Goal: Navigation & Orientation: Find specific page/section

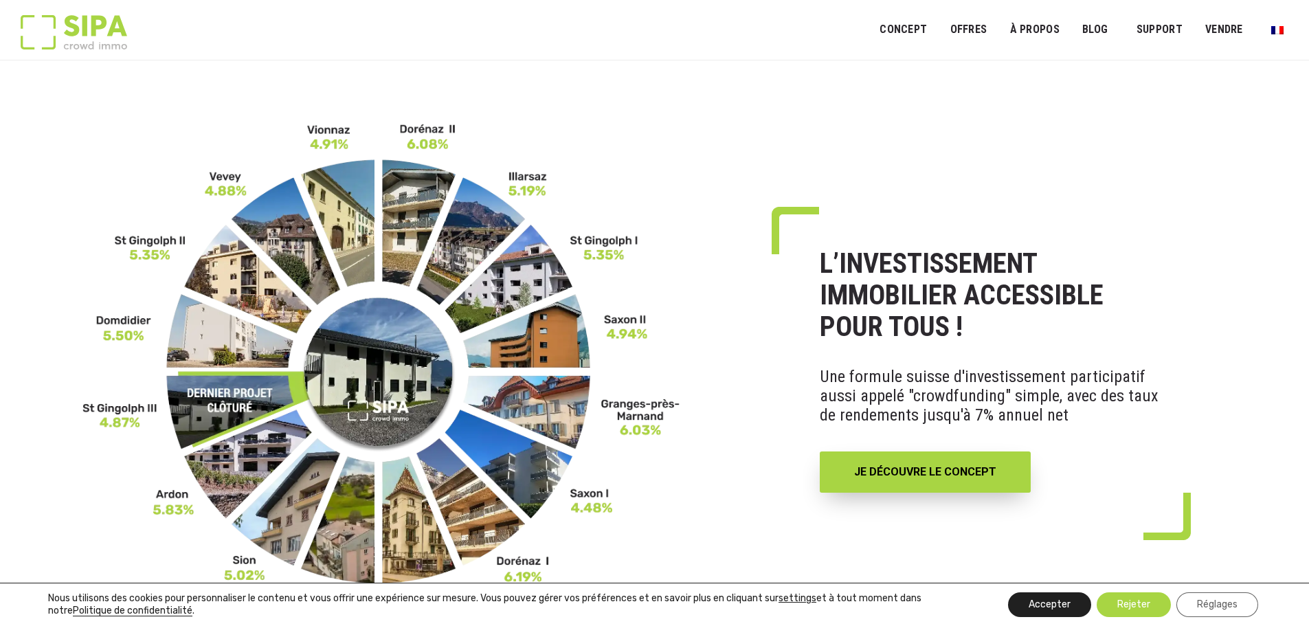
click at [1066, 607] on button "Accepter" at bounding box center [1049, 604] width 83 height 25
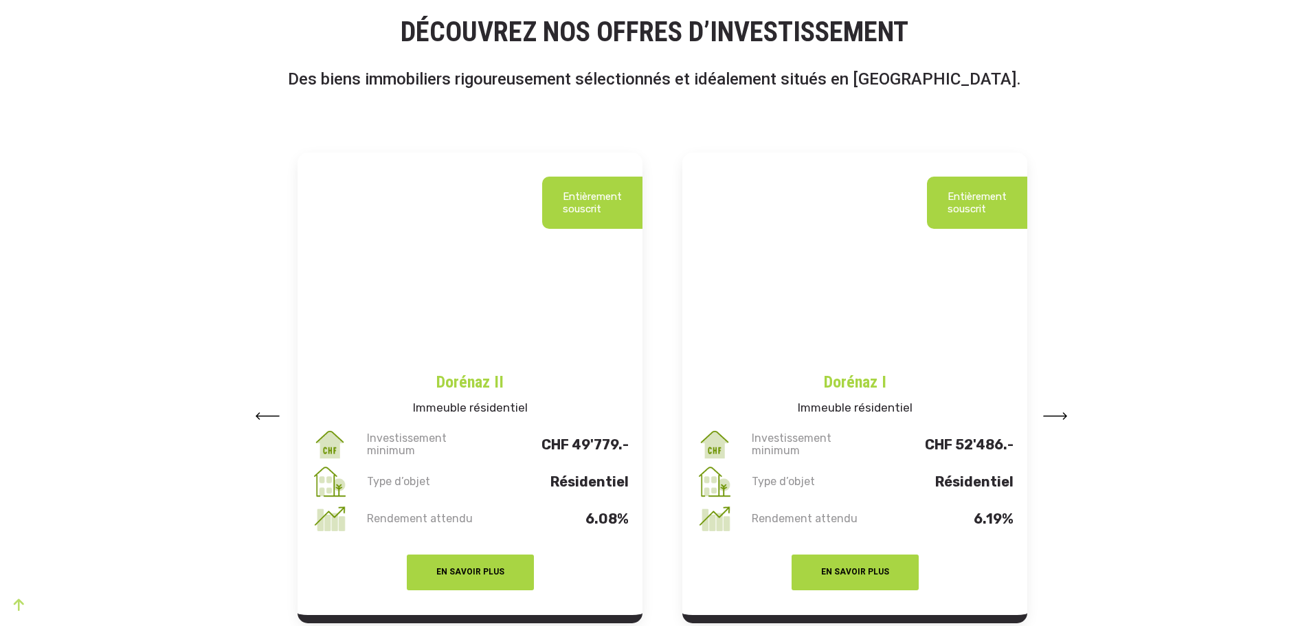
scroll to position [1649, 0]
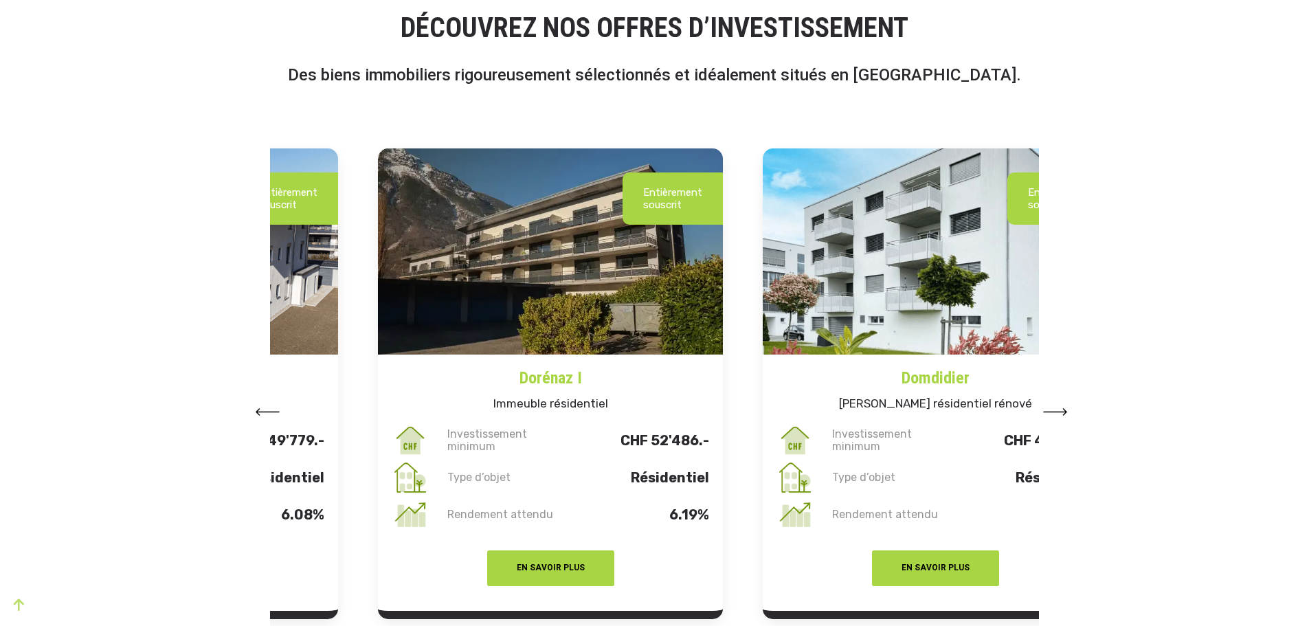
drag, startPoint x: 522, startPoint y: 397, endPoint x: 807, endPoint y: 397, distance: 284.5
click at [723, 397] on h5 "Immeuble résidentiel" at bounding box center [550, 406] width 345 height 32
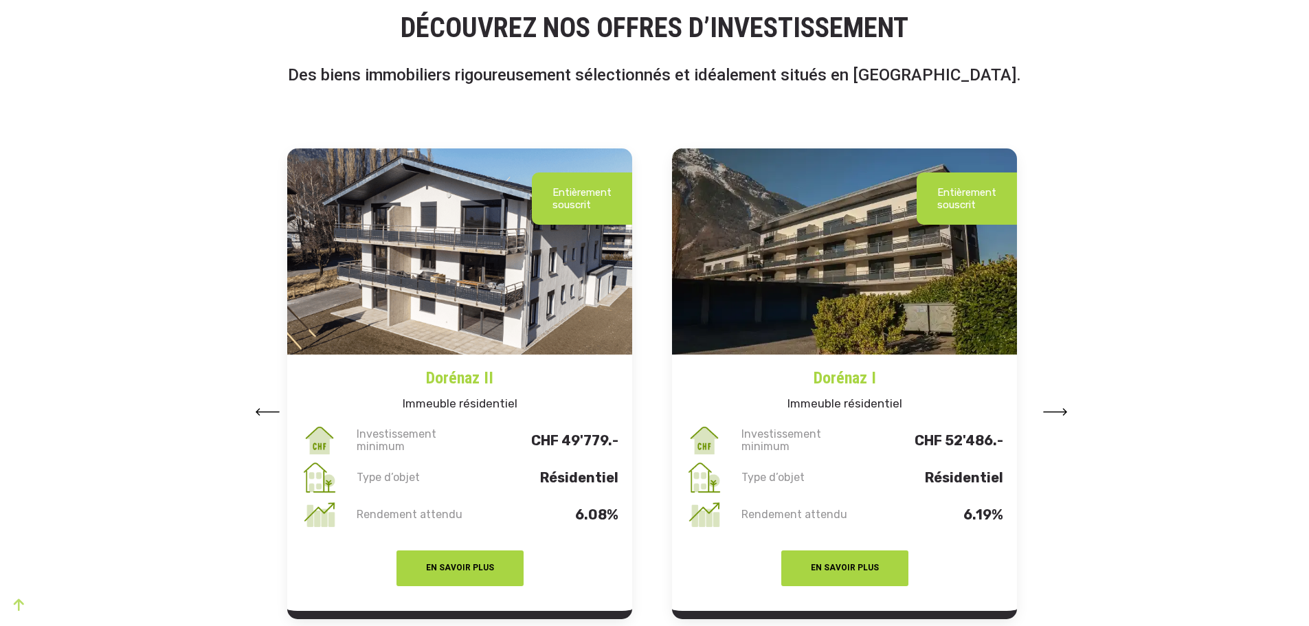
drag, startPoint x: 803, startPoint y: 399, endPoint x: 588, endPoint y: 396, distance: 215.1
click at [672, 396] on h5 "Immeuble résidentiel" at bounding box center [844, 406] width 345 height 32
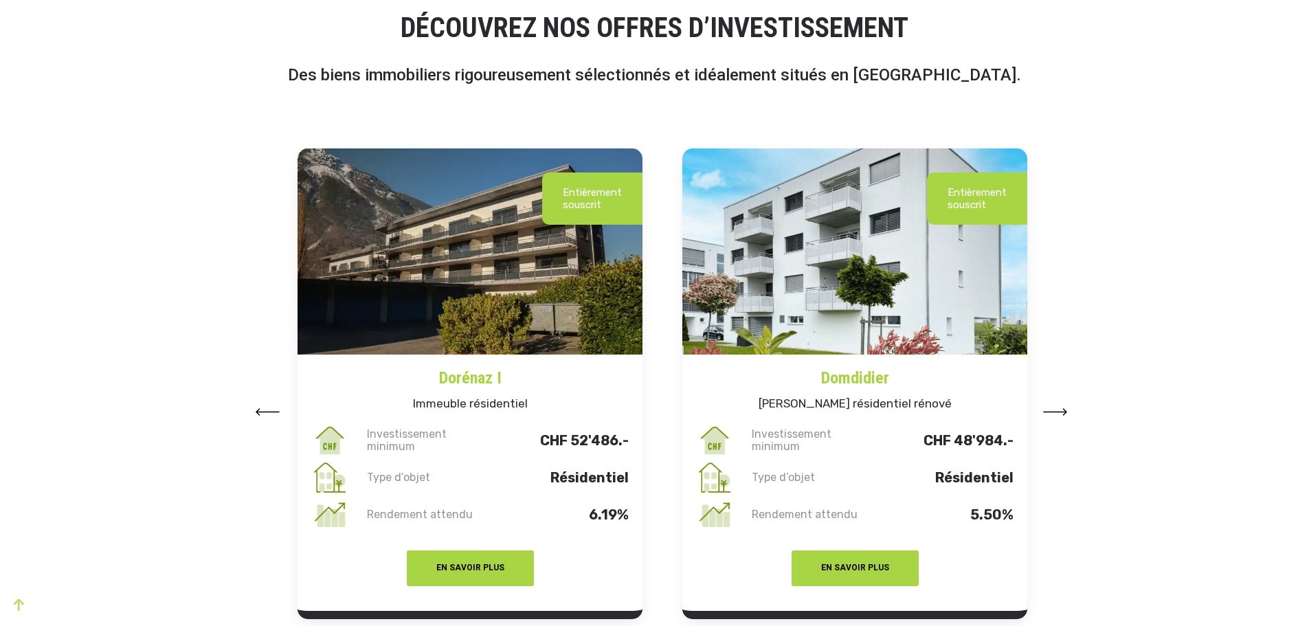
click at [682, 409] on h5 "[PERSON_NAME] résidentiel rénové" at bounding box center [854, 406] width 345 height 32
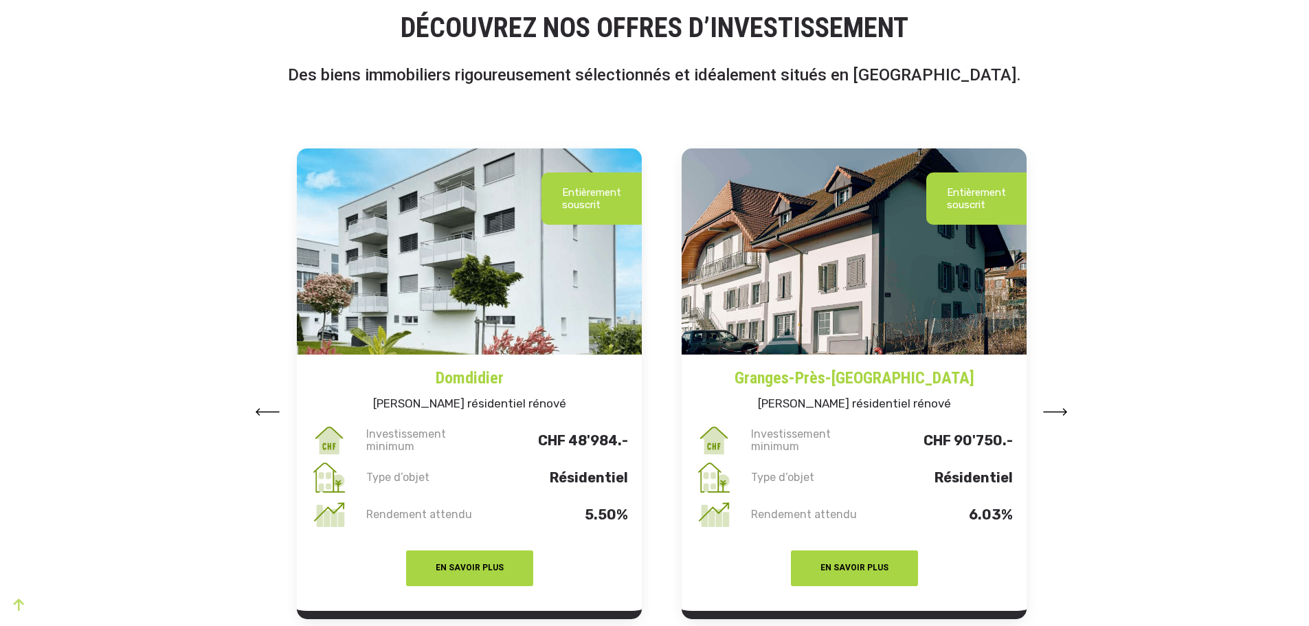
drag, startPoint x: 917, startPoint y: 396, endPoint x: 544, endPoint y: 381, distance: 373.4
click at [689, 396] on h5 "[PERSON_NAME] résidentiel rénové" at bounding box center [854, 406] width 345 height 32
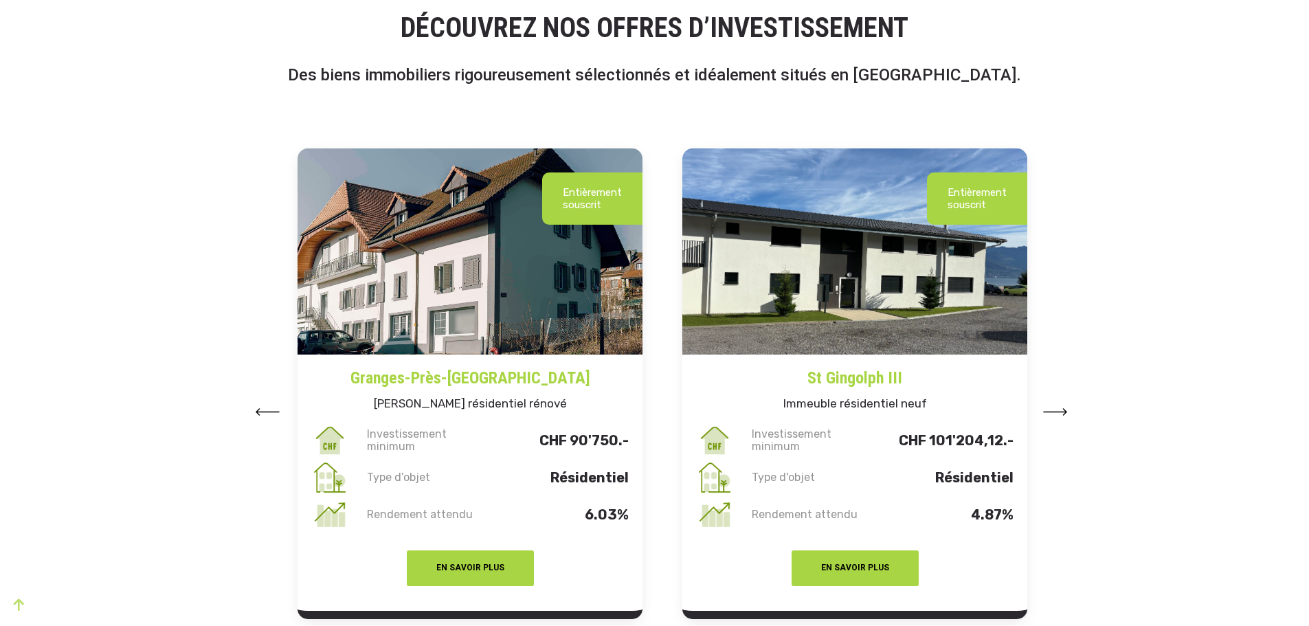
drag, startPoint x: 898, startPoint y: 365, endPoint x: 630, endPoint y: 369, distance: 268.0
click at [682, 370] on h4 "St Gingolph III" at bounding box center [854, 373] width 345 height 36
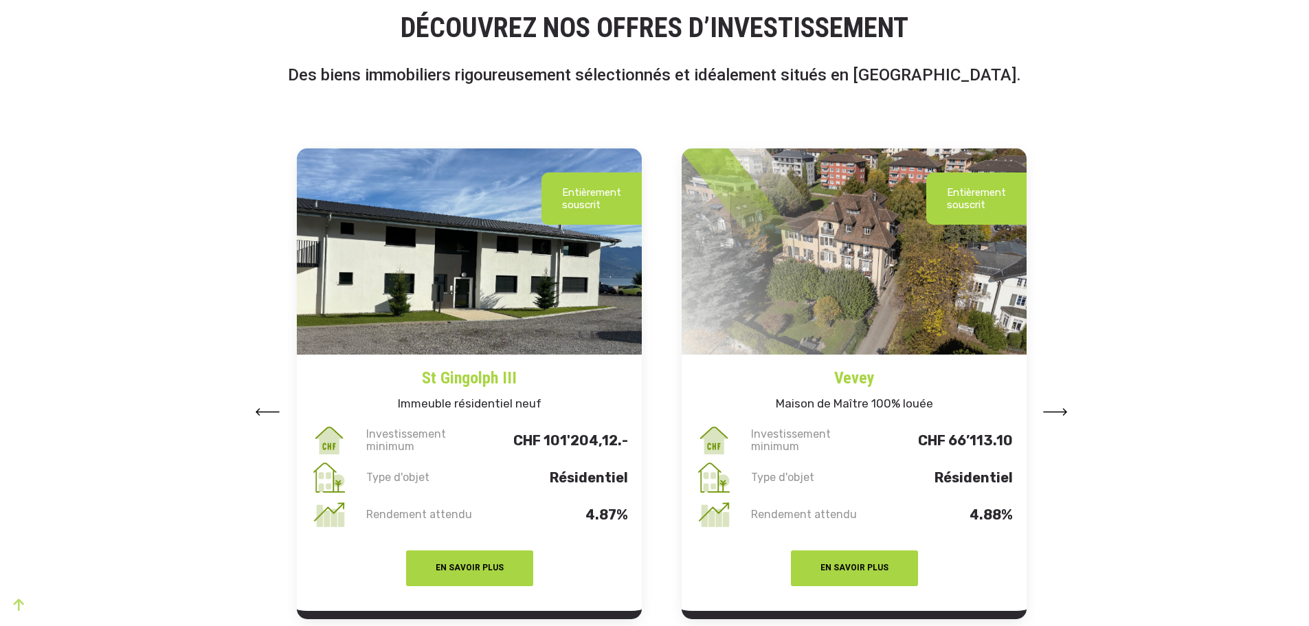
drag, startPoint x: 899, startPoint y: 337, endPoint x: 647, endPoint y: 350, distance: 251.8
click at [682, 348] on img at bounding box center [854, 251] width 345 height 206
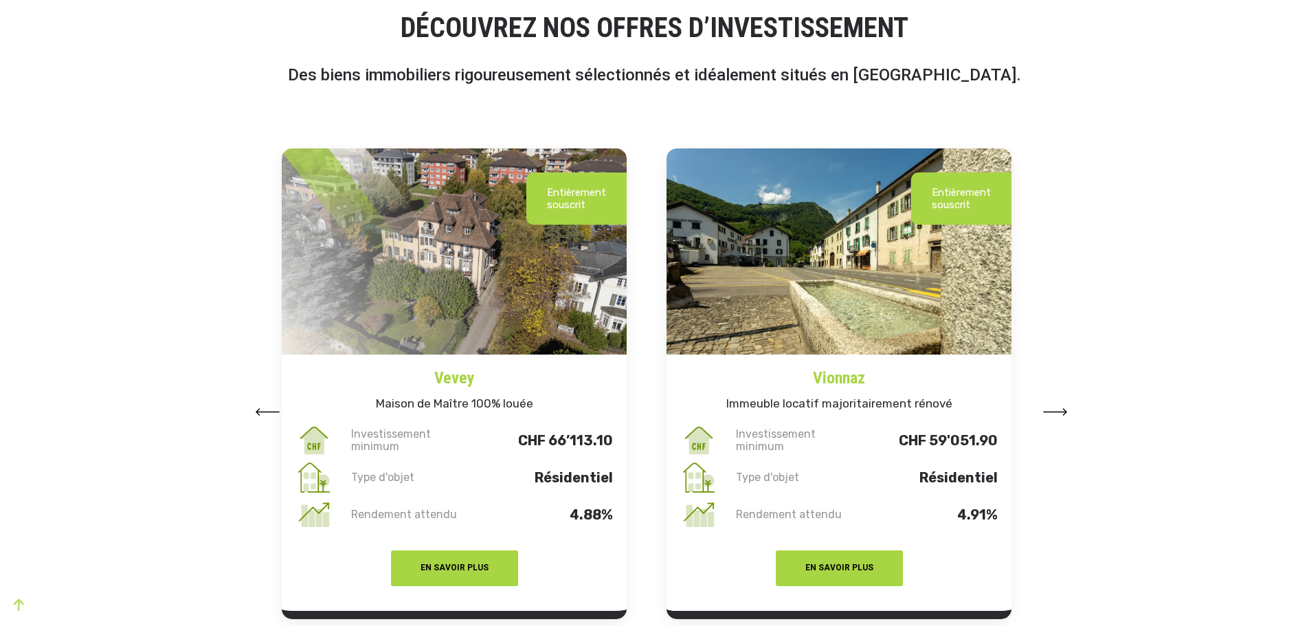
drag, startPoint x: 975, startPoint y: 342, endPoint x: 484, endPoint y: 350, distance: 491.4
click at [667, 366] on div "Entièrement souscrit Vionnaz Immeuble locatif majoritairement rénové Investisse…" at bounding box center [839, 383] width 345 height 471
click at [667, 353] on div "Entièrement souscrit Vionnaz Immeuble locatif majoritairement rénové Investisse…" at bounding box center [839, 383] width 345 height 471
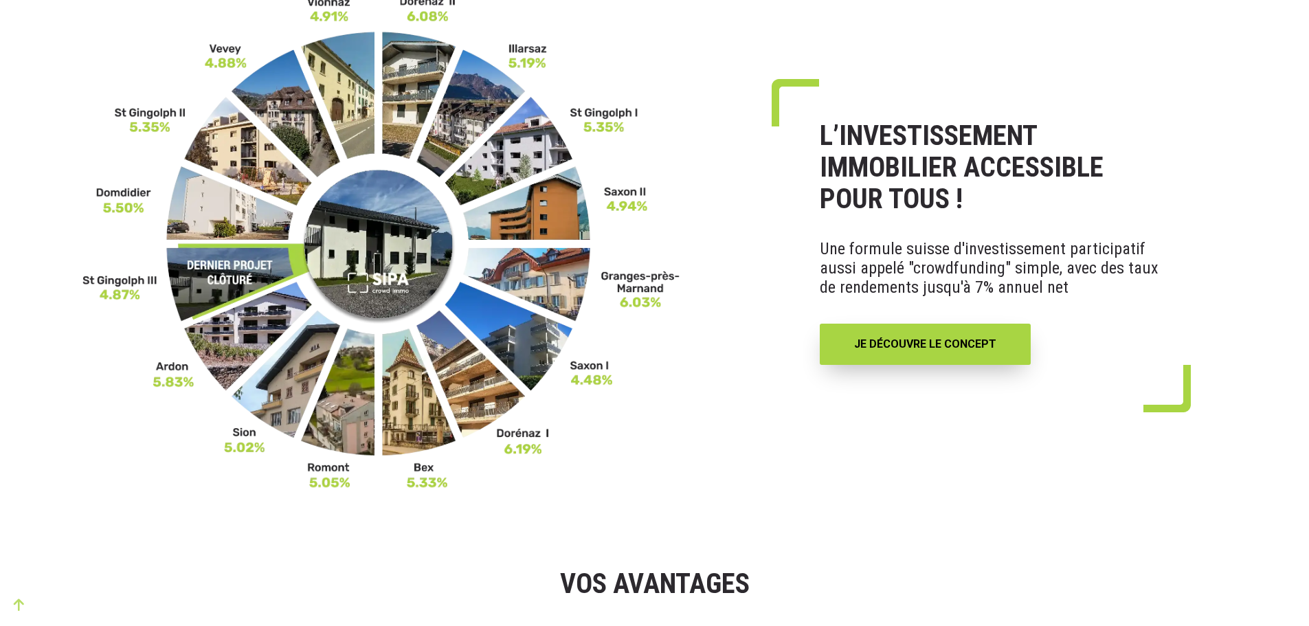
scroll to position [0, 0]
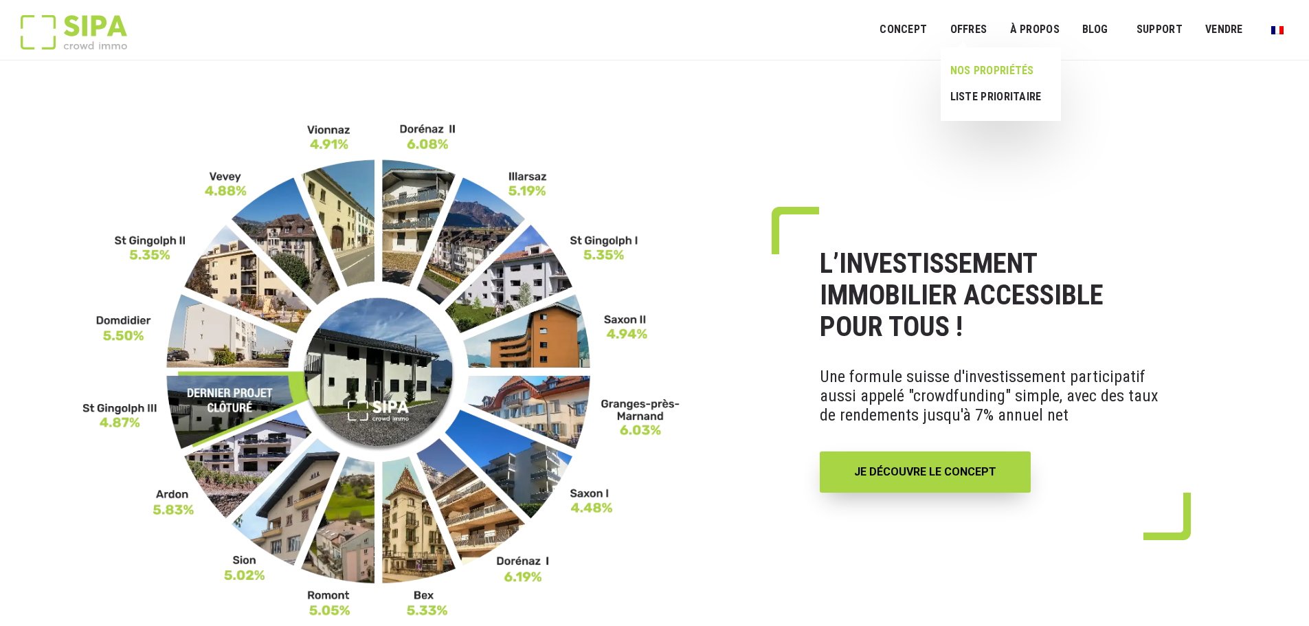
click at [990, 65] on link "NOS PROPRIÉTÉS" at bounding box center [995, 71] width 109 height 26
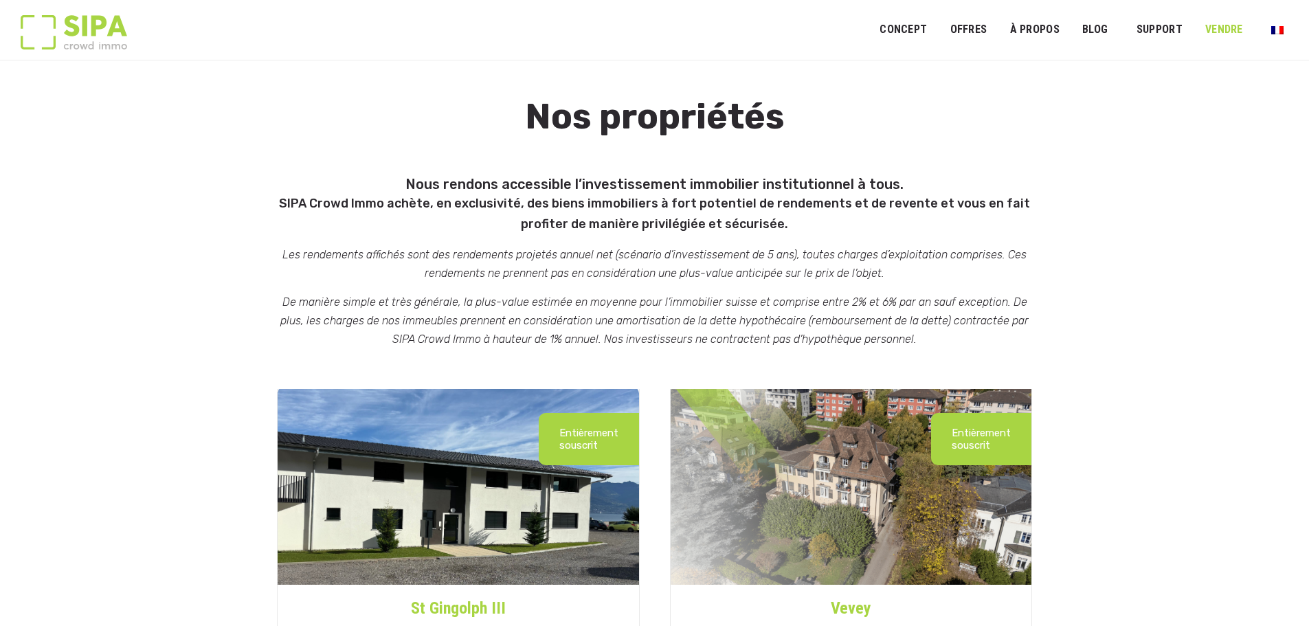
click at [1212, 29] on link "VENDRE" at bounding box center [1224, 29] width 56 height 31
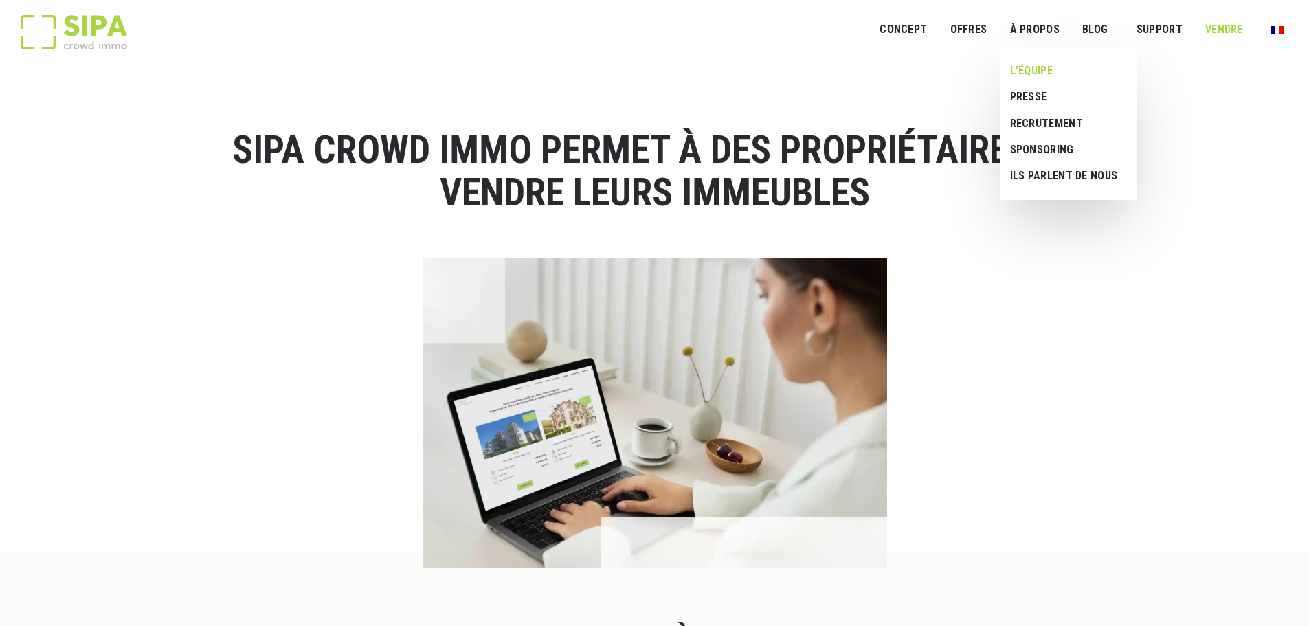
click at [1048, 71] on link "L’ÉQUIPE" at bounding box center [1063, 71] width 126 height 26
